Goal: Find specific page/section

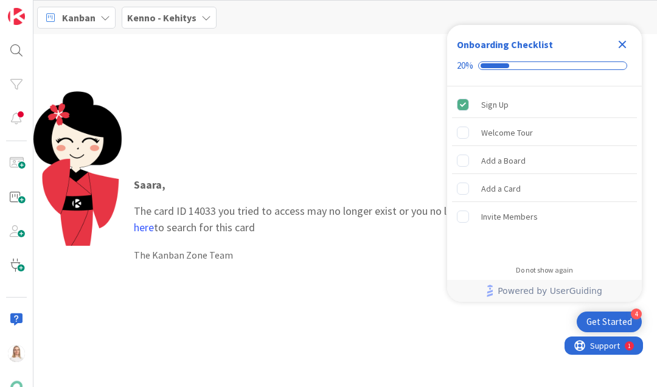
click at [618, 44] on icon "Close Checklist" at bounding box center [622, 44] width 15 height 15
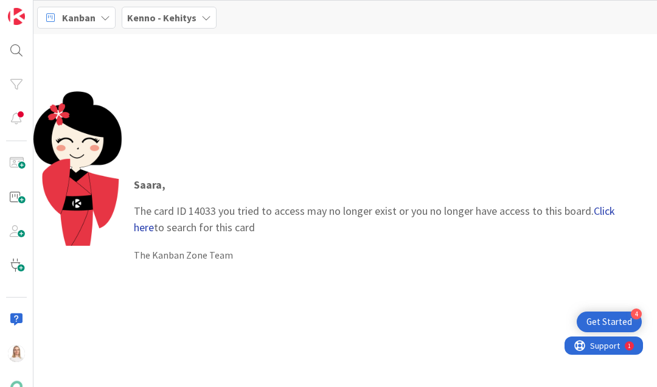
click at [599, 212] on link "Click here" at bounding box center [374, 219] width 481 height 30
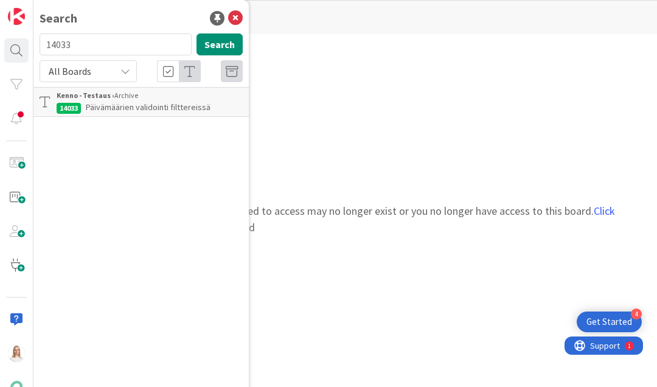
click at [144, 108] on span "Päivämäärien validointi filttereissä" at bounding box center [148, 107] width 125 height 11
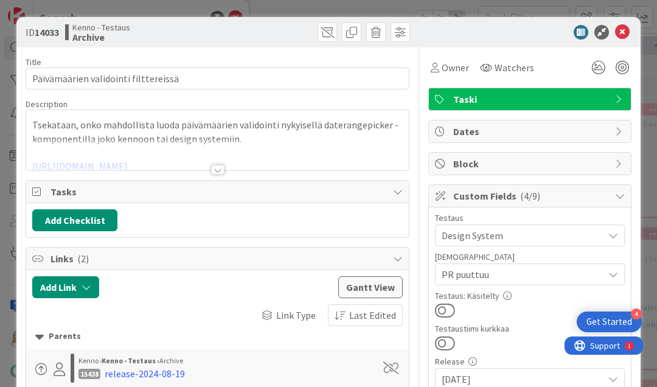
click at [215, 170] on div at bounding box center [217, 170] width 13 height 10
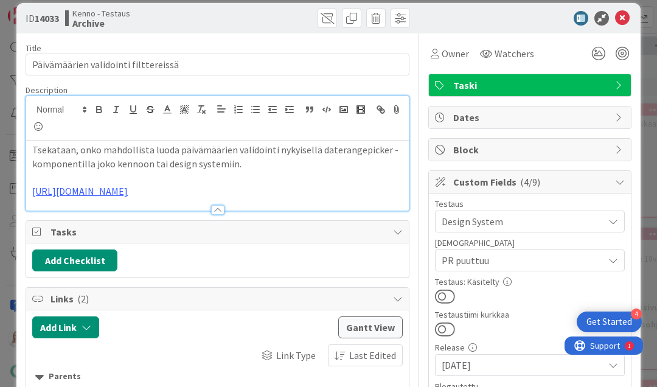
scroll to position [15, 0]
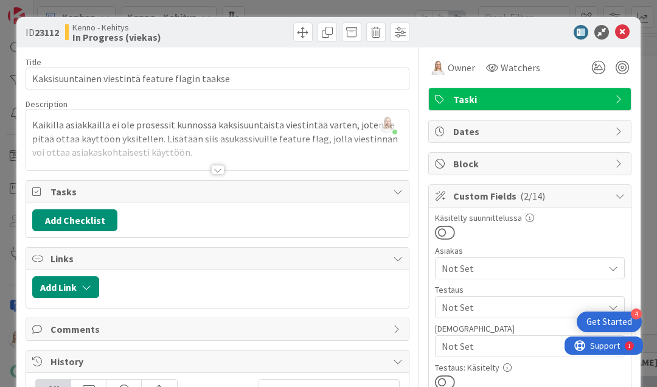
scroll to position [584, 272]
